Goal: Check status

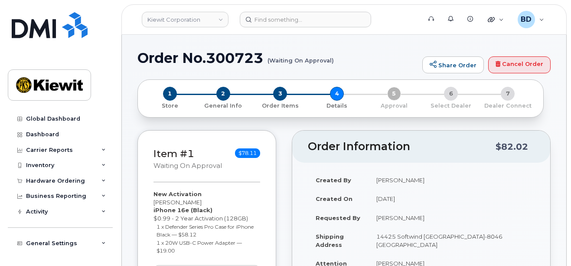
scroll to position [173, 0]
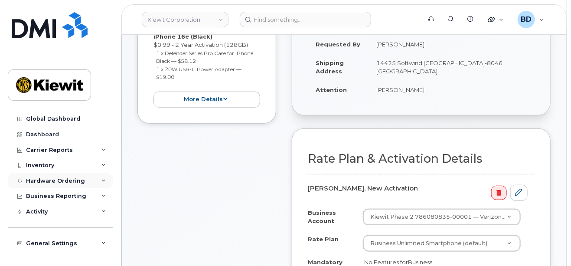
click at [101, 179] on icon at bounding box center [103, 181] width 4 height 4
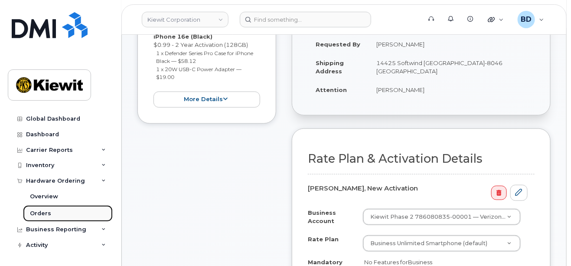
click at [62, 214] on link "Orders" at bounding box center [68, 213] width 90 height 16
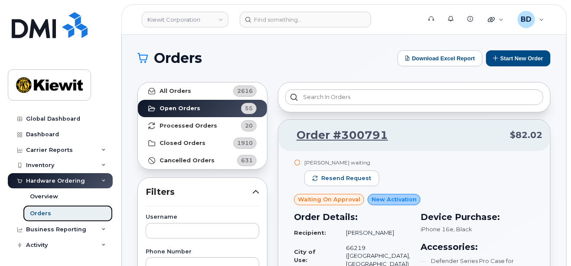
click at [71, 209] on link "Orders" at bounding box center [68, 213] width 90 height 16
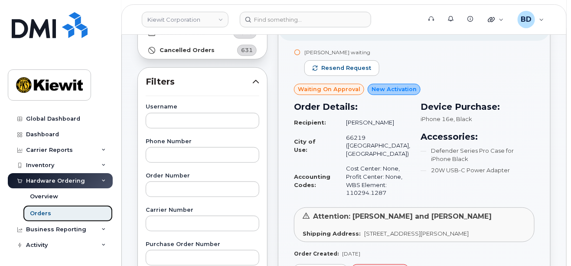
scroll to position [115, 0]
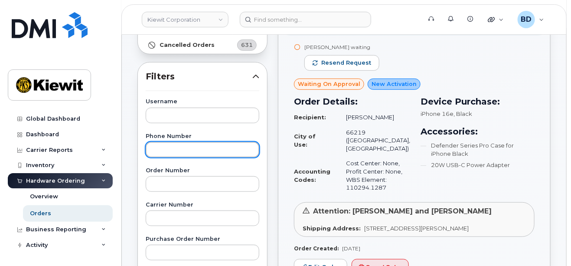
click at [172, 152] on input "text" at bounding box center [203, 150] width 114 height 16
type input "7206603143"
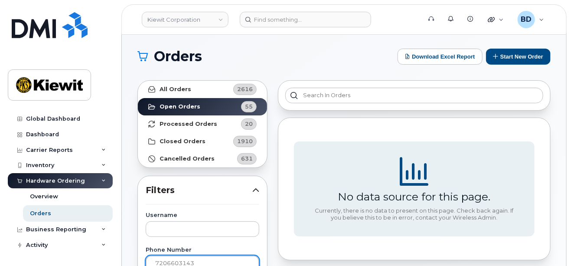
scroll to position [0, 0]
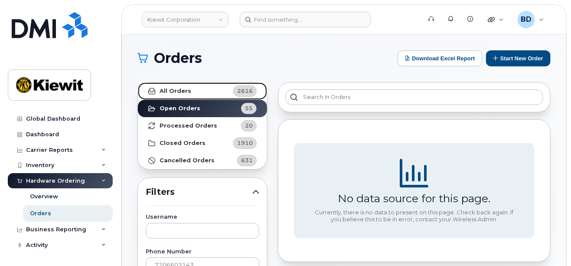
click at [189, 90] on link "All Orders 2616" at bounding box center [202, 90] width 129 height 17
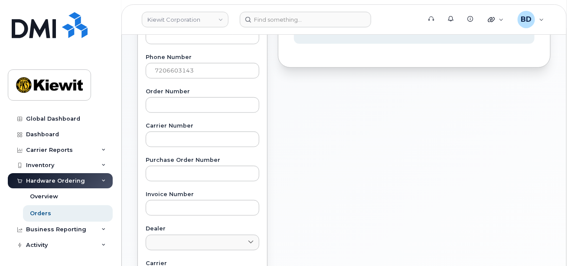
scroll to position [173, 0]
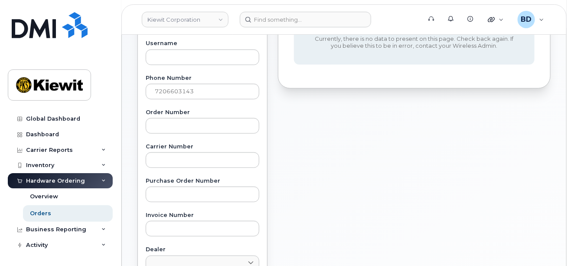
drag, startPoint x: 332, startPoint y: 133, endPoint x: 291, endPoint y: 143, distance: 41.9
click at [332, 133] on div "No data source for this page. Currently, there is no data to present on this pa…" at bounding box center [414, 207] width 283 height 609
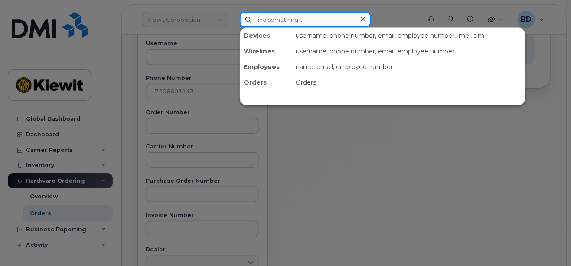
click at [256, 19] on input at bounding box center [305, 20] width 131 height 16
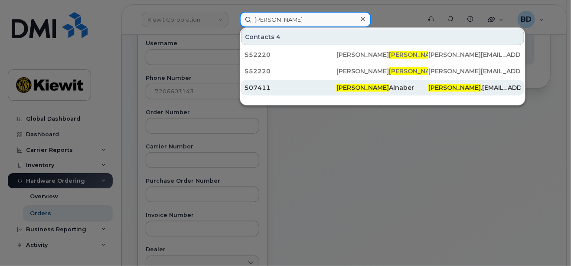
type input "fayez"
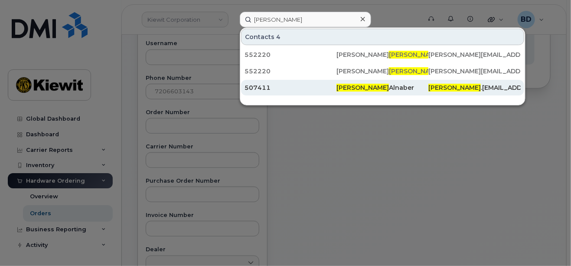
click at [258, 86] on div "507411" at bounding box center [291, 87] width 92 height 9
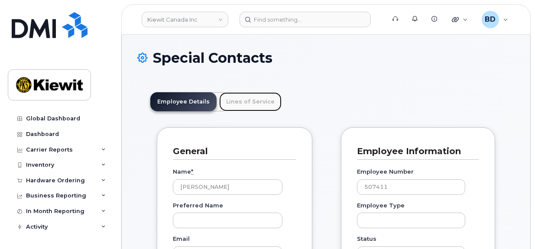
click at [257, 101] on link "Lines of Service" at bounding box center [250, 101] width 62 height 19
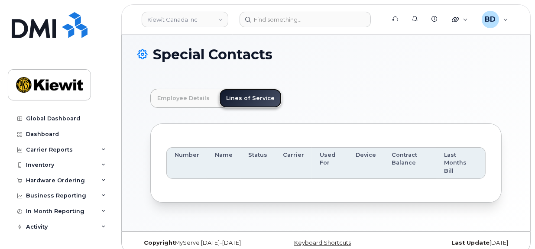
scroll to position [4, 0]
